Goal: Transaction & Acquisition: Purchase product/service

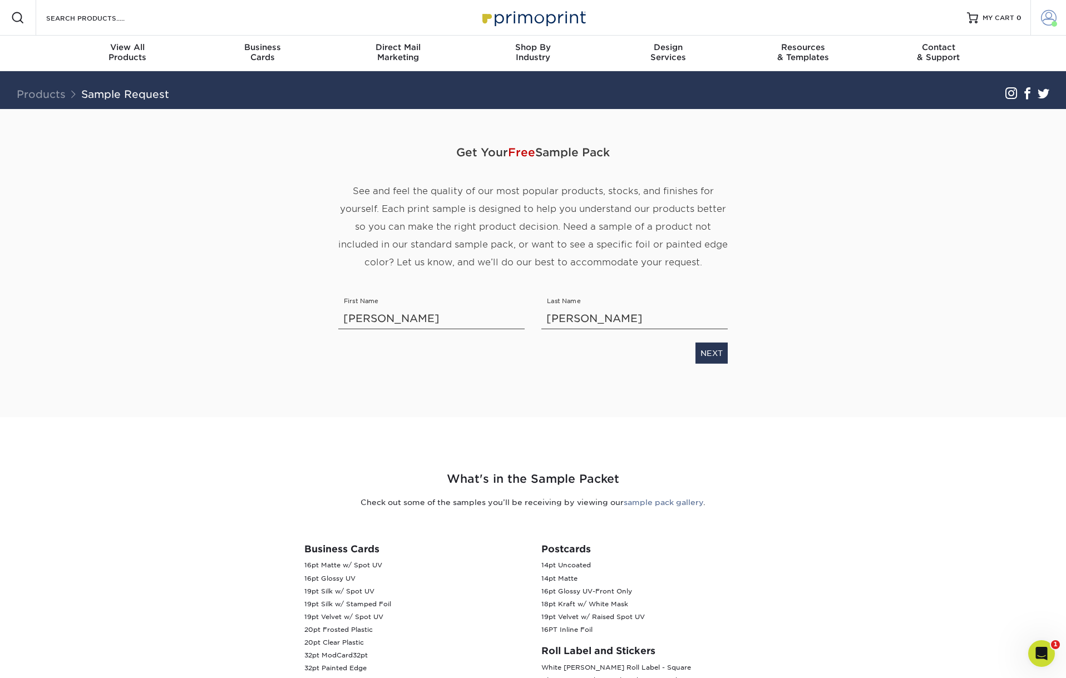
click at [1047, 18] on span at bounding box center [1049, 18] width 16 height 16
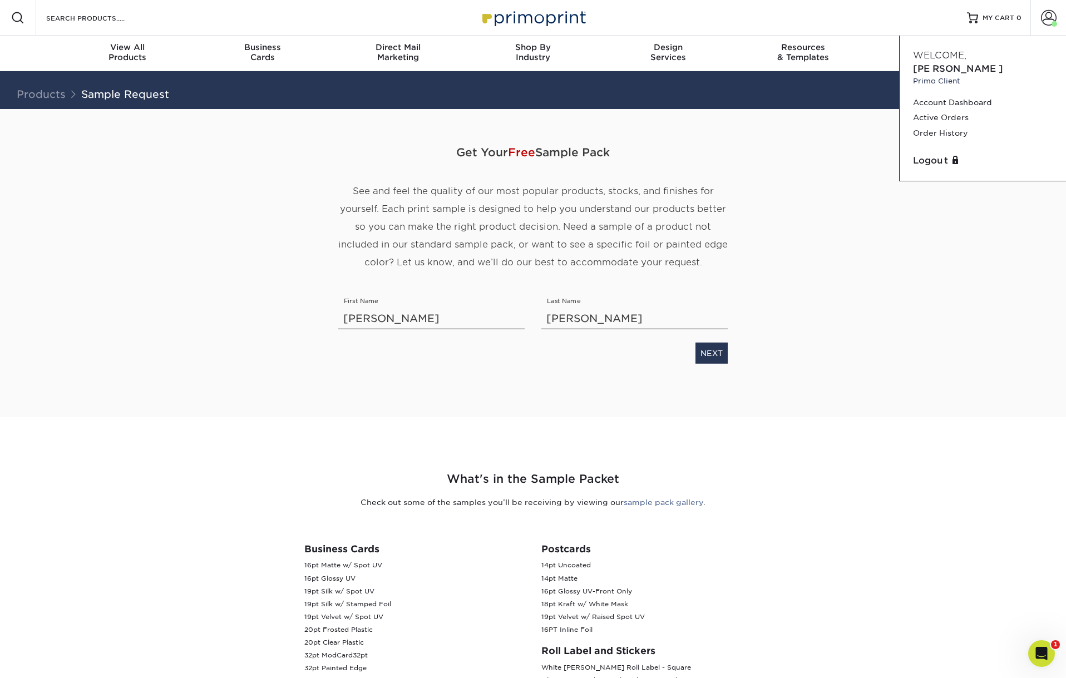
click at [955, 60] on span "Welcome," at bounding box center [939, 55] width 53 height 11
click at [998, 17] on span "MY CART" at bounding box center [999, 17] width 32 height 9
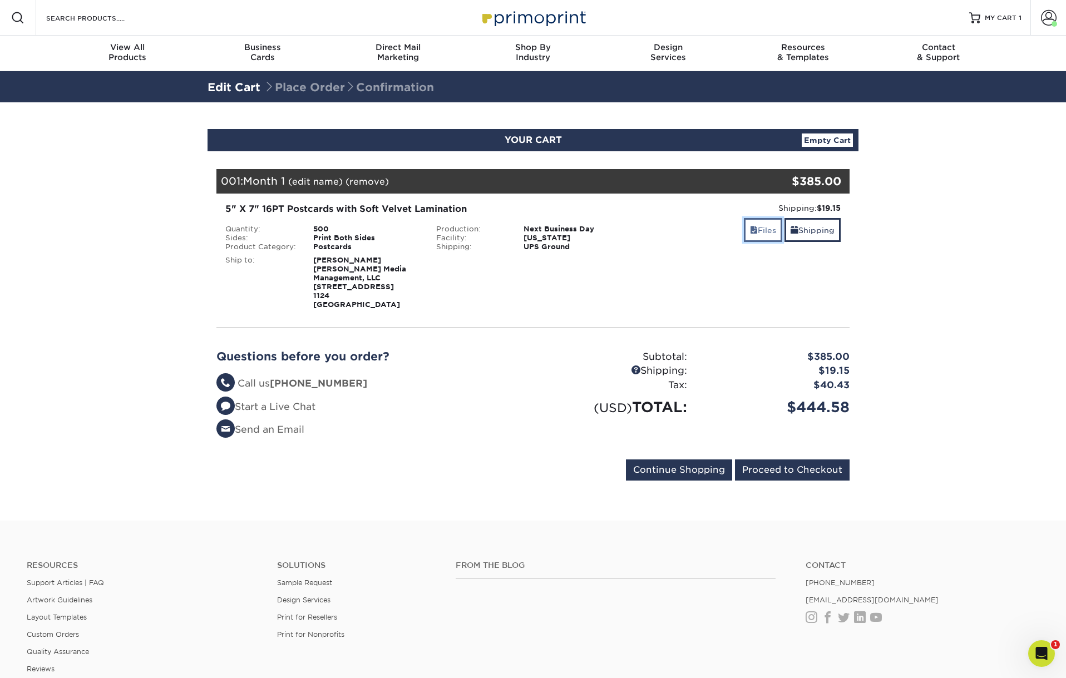
click at [756, 231] on link "Files" at bounding box center [763, 230] width 38 height 24
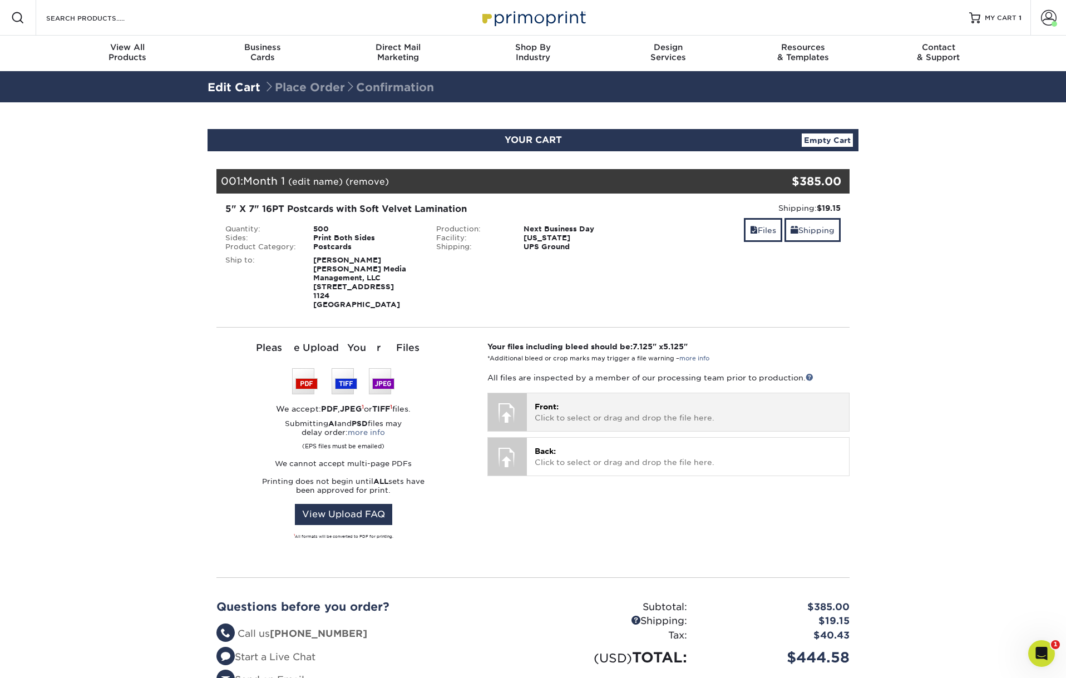
click at [539, 410] on span "Front:" at bounding box center [547, 406] width 24 height 9
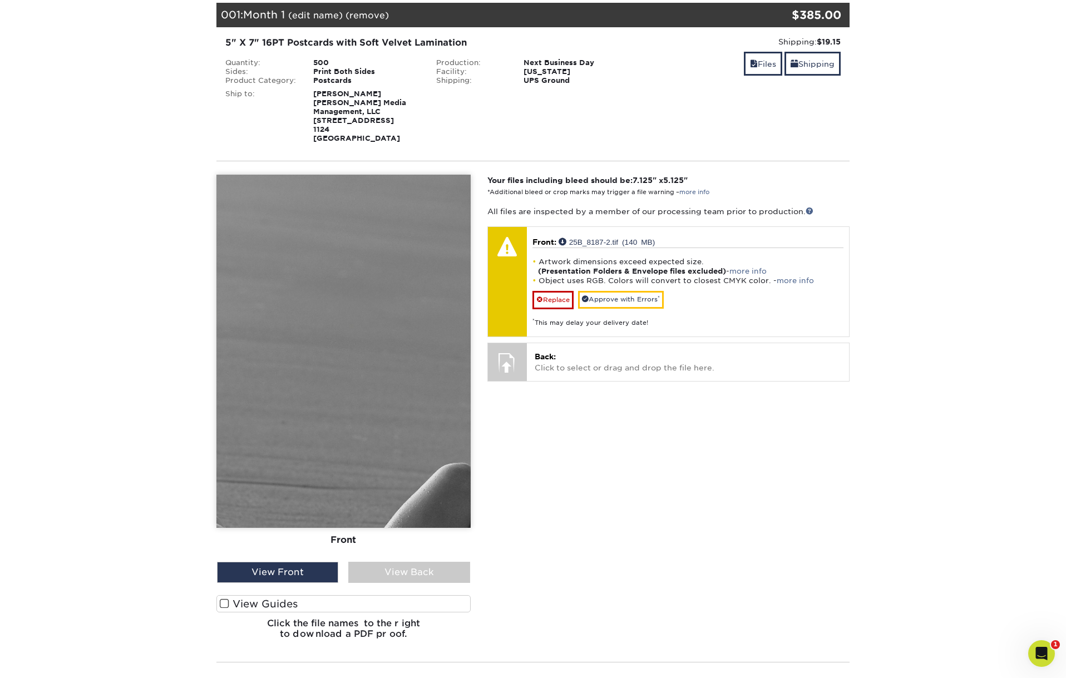
scroll to position [169, 0]
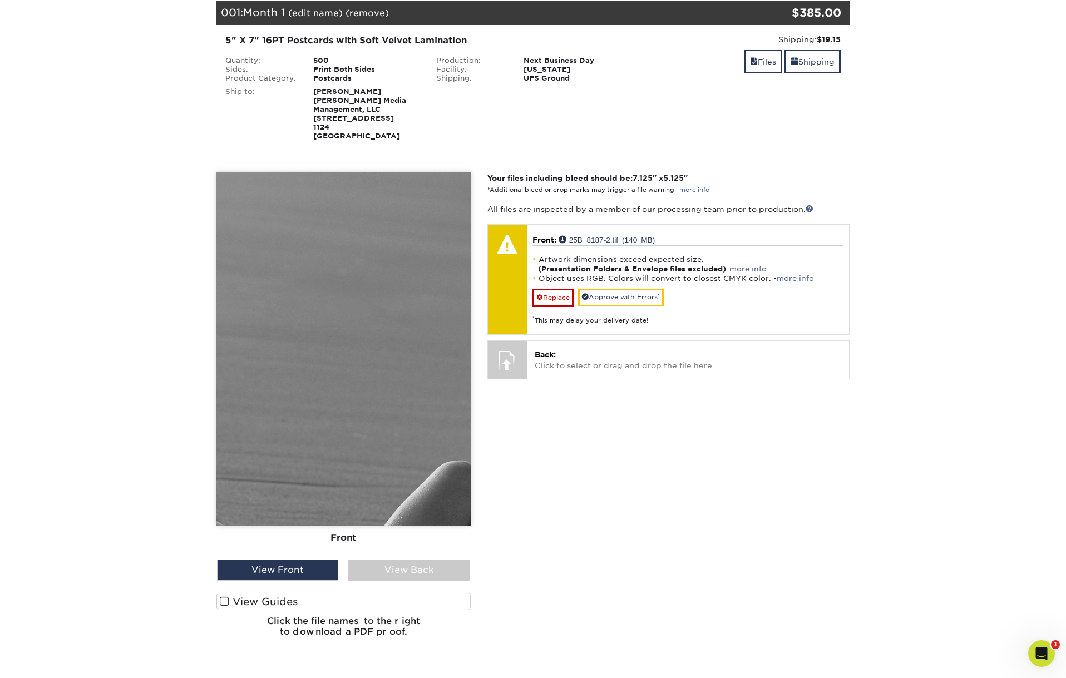
drag, startPoint x: 406, startPoint y: 348, endPoint x: 726, endPoint y: 2, distance: 471.3
